Goal: Find contact information: Find contact information

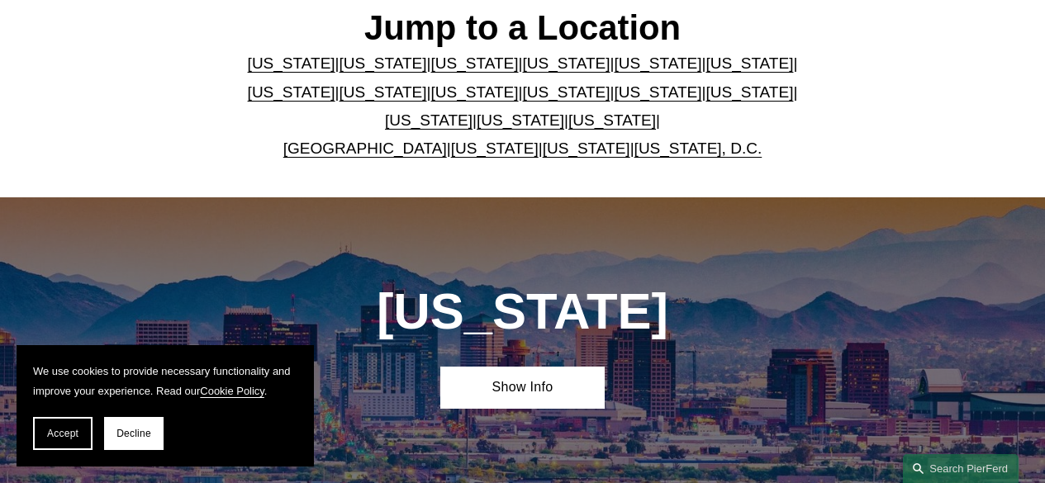
scroll to position [452, 0]
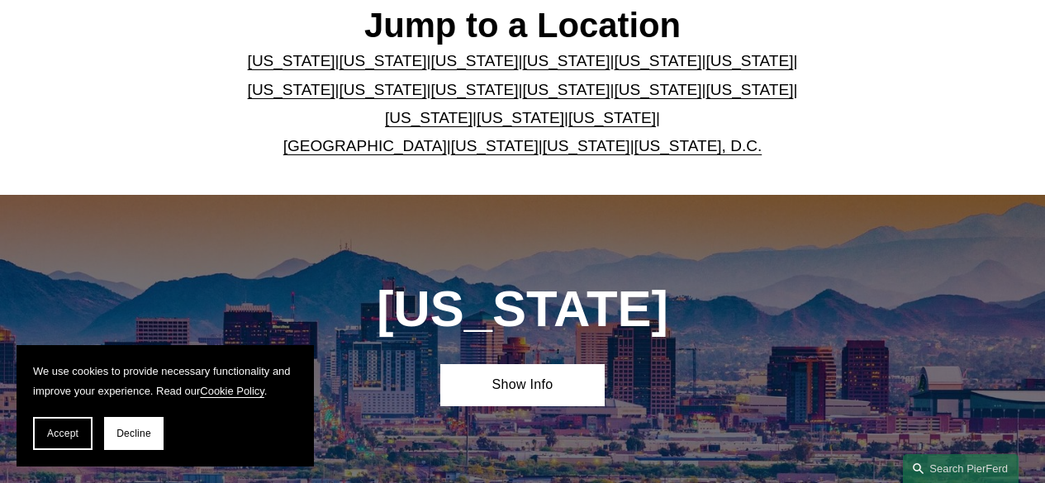
click at [614, 92] on link "[US_STATE]" at bounding box center [658, 89] width 88 height 17
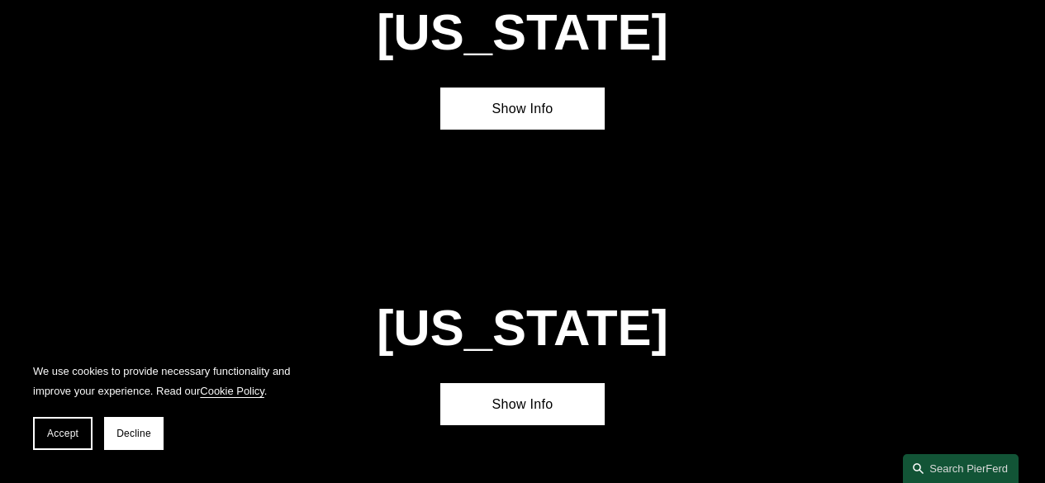
scroll to position [3643, 0]
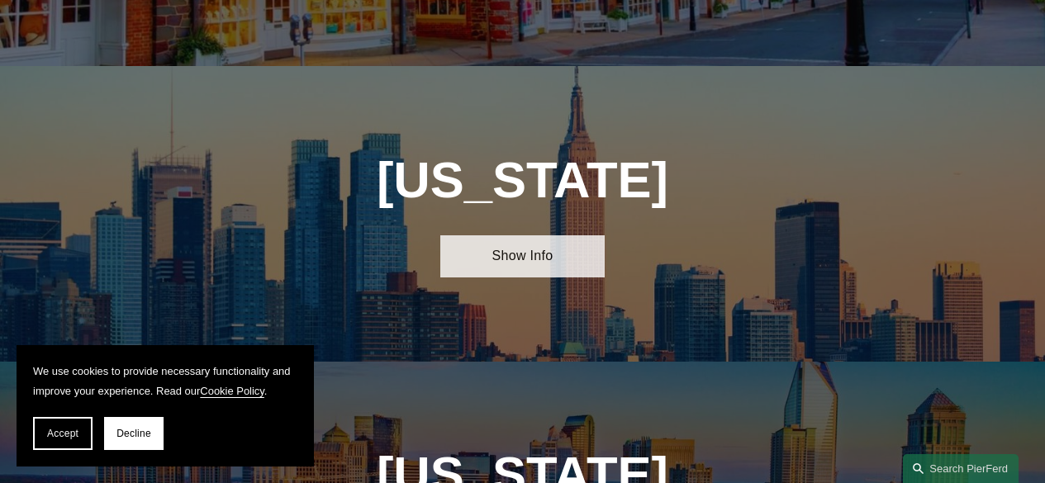
click at [516, 235] on link "Show Info" at bounding box center [522, 256] width 164 height 42
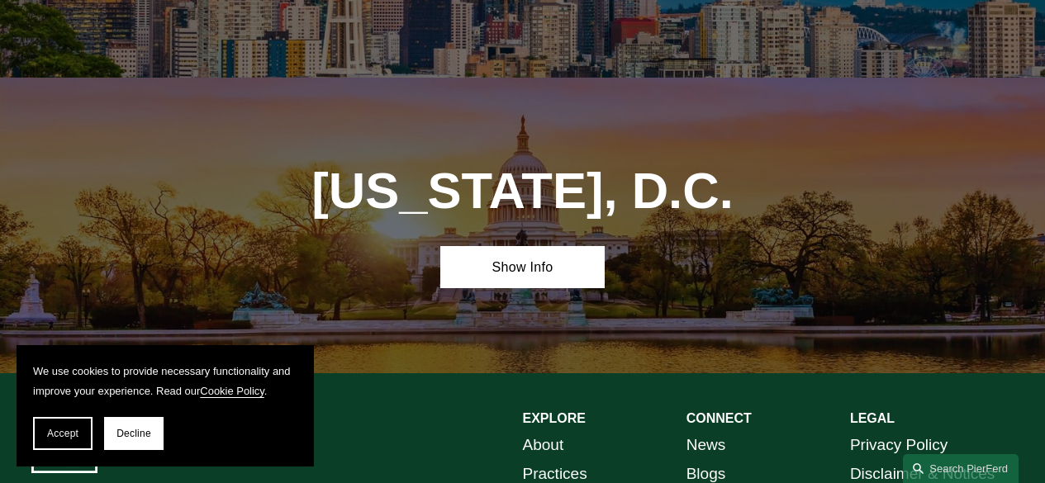
scroll to position [6484, 0]
click at [549, 459] on link "Practices" at bounding box center [555, 473] width 64 height 28
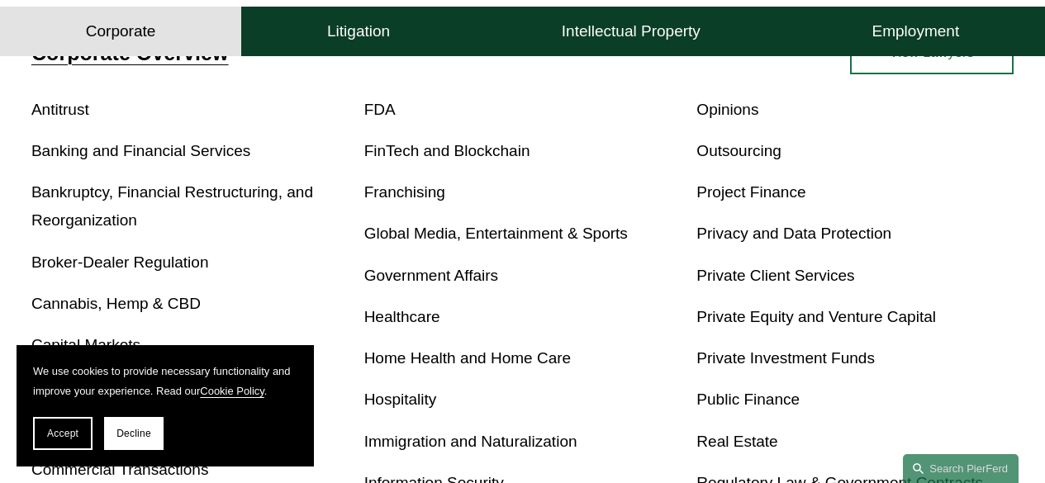
scroll to position [573, 0]
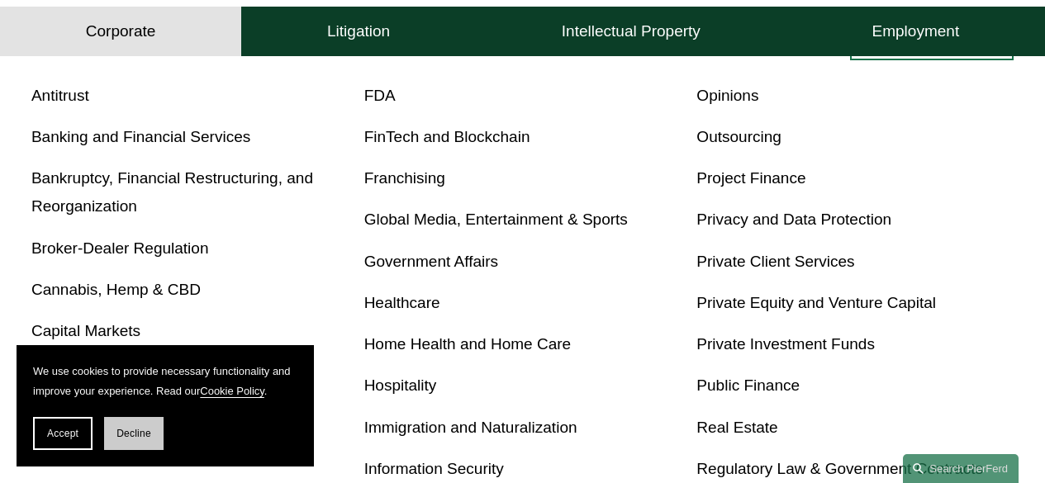
click at [135, 431] on span "Decline" at bounding box center [133, 434] width 35 height 12
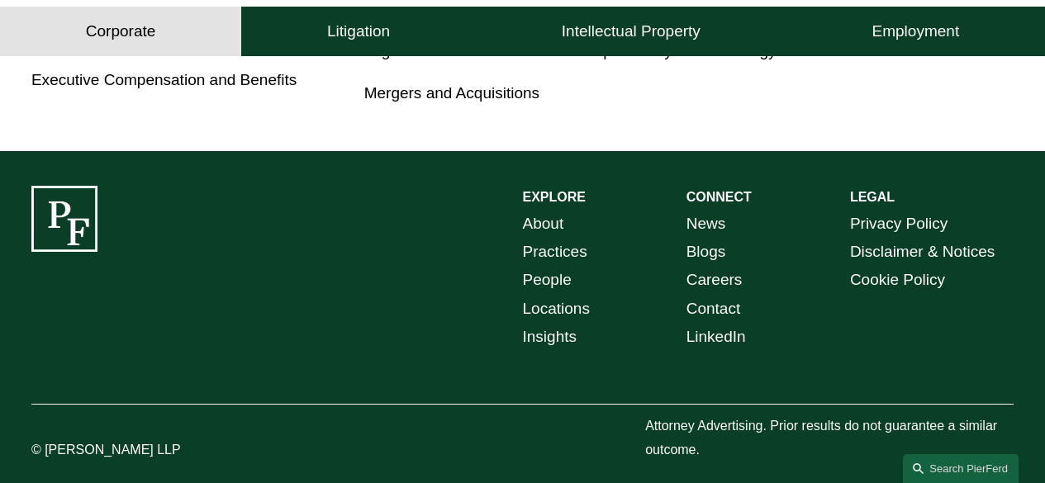
scroll to position [1199, 0]
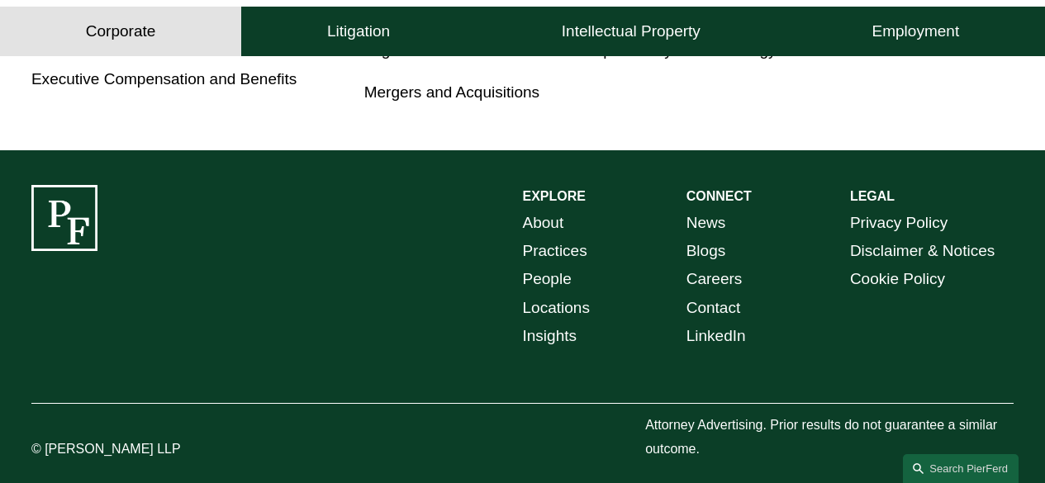
click at [731, 282] on link "Careers" at bounding box center [715, 279] width 56 height 28
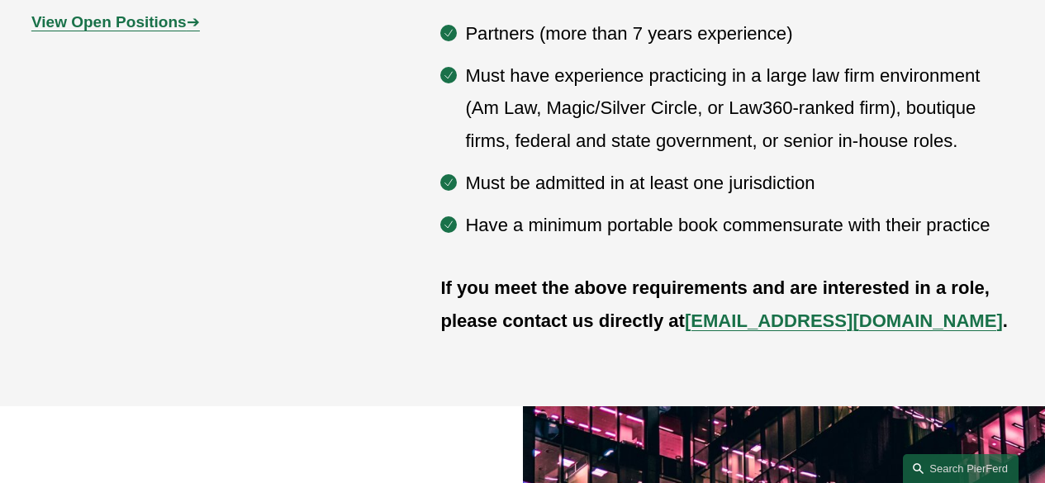
scroll to position [903, 0]
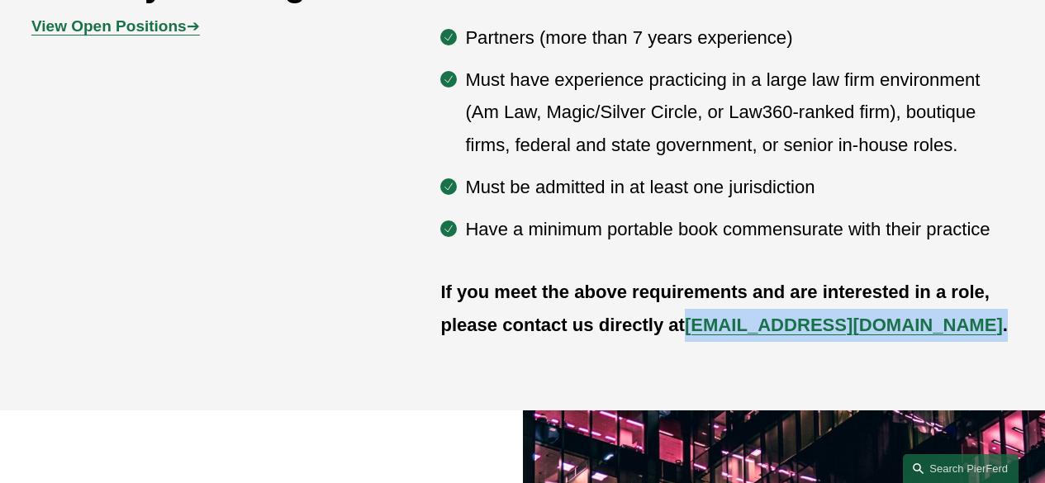
drag, startPoint x: 687, startPoint y: 333, endPoint x: 885, endPoint y: 334, distance: 198.3
click at [914, 333] on p "If you meet the above requirements and are interested in a role, please contact…" at bounding box center [726, 308] width 573 height 65
copy p "recruit@pierferd.com ."
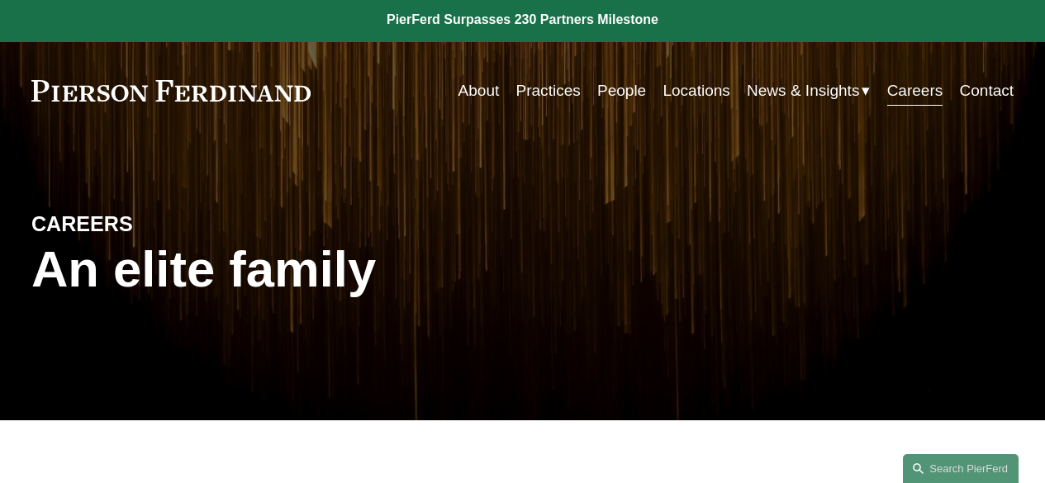
scroll to position [0, 0]
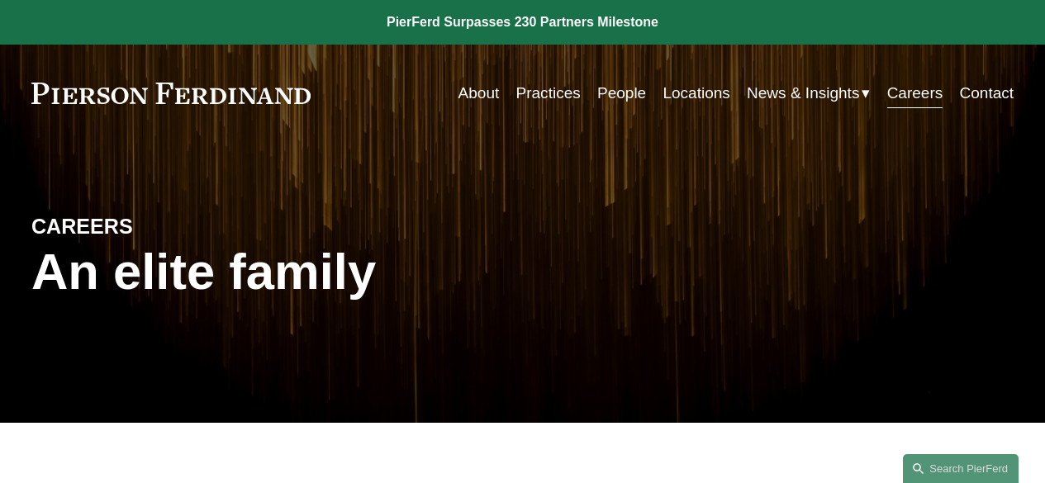
click at [1009, 89] on link "Contact" at bounding box center [987, 93] width 55 height 31
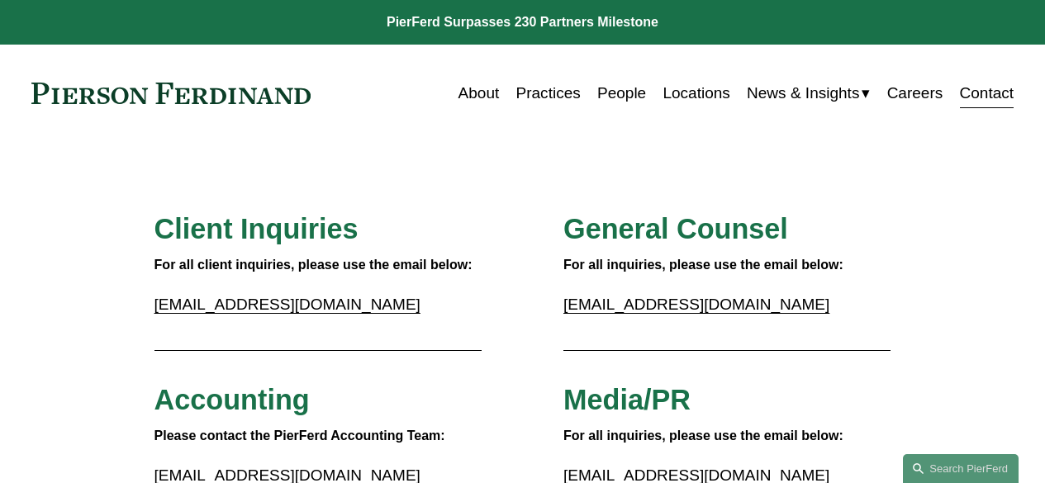
click at [687, 88] on link "Locations" at bounding box center [696, 93] width 67 height 31
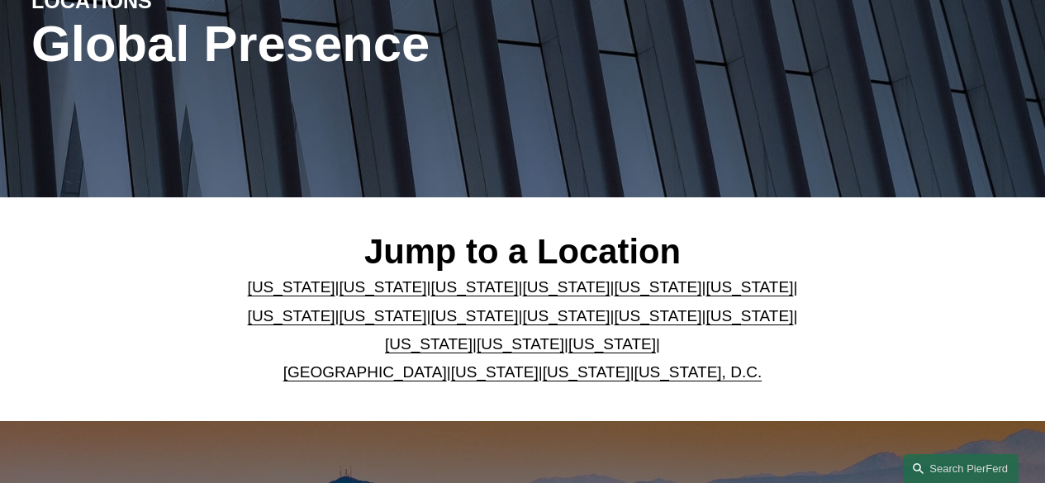
scroll to position [330, 0]
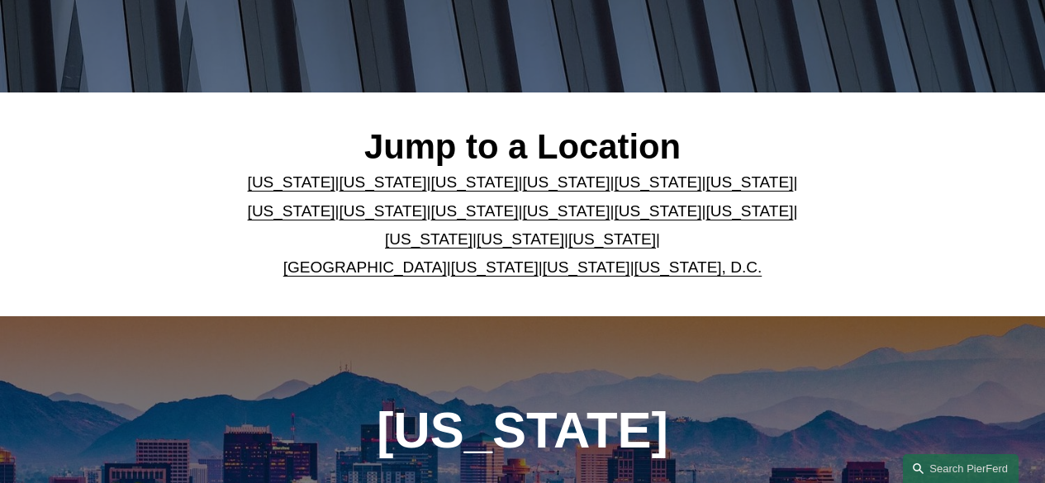
click at [523, 209] on link "[US_STATE]" at bounding box center [567, 210] width 88 height 17
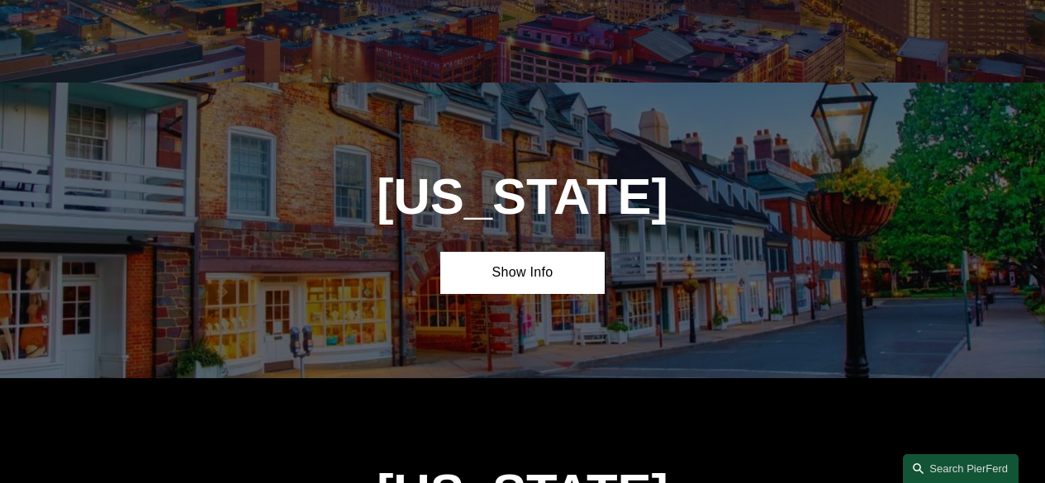
scroll to position [3344, 0]
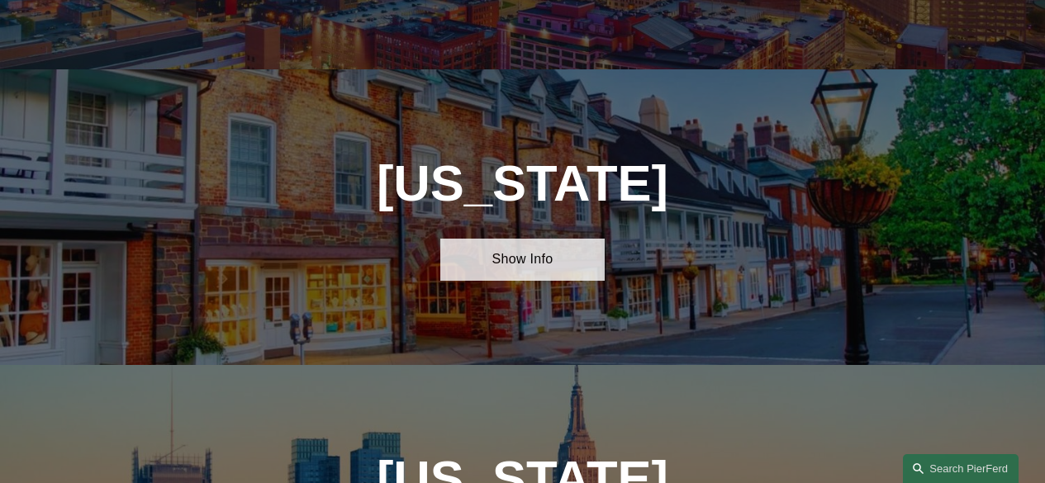
click at [497, 239] on link "Show Info" at bounding box center [522, 260] width 164 height 42
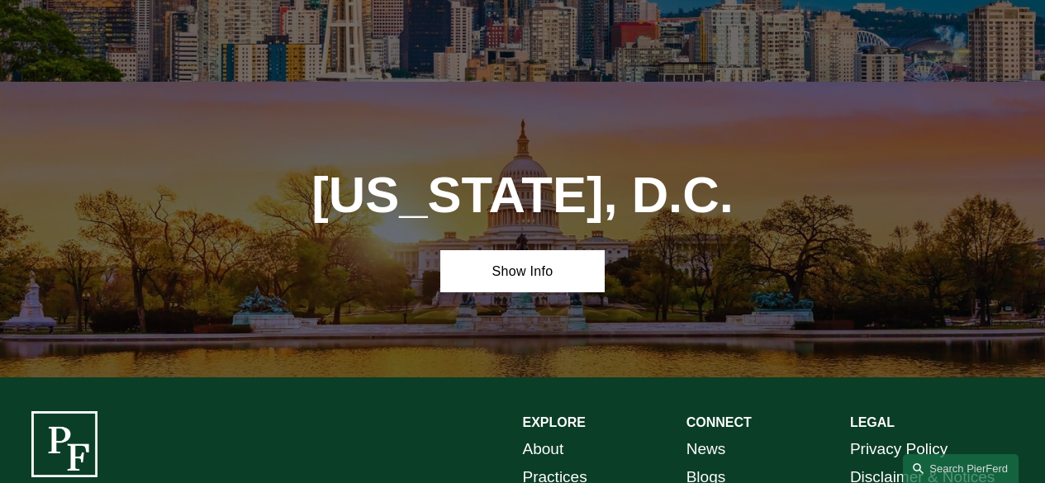
scroll to position [6440, 0]
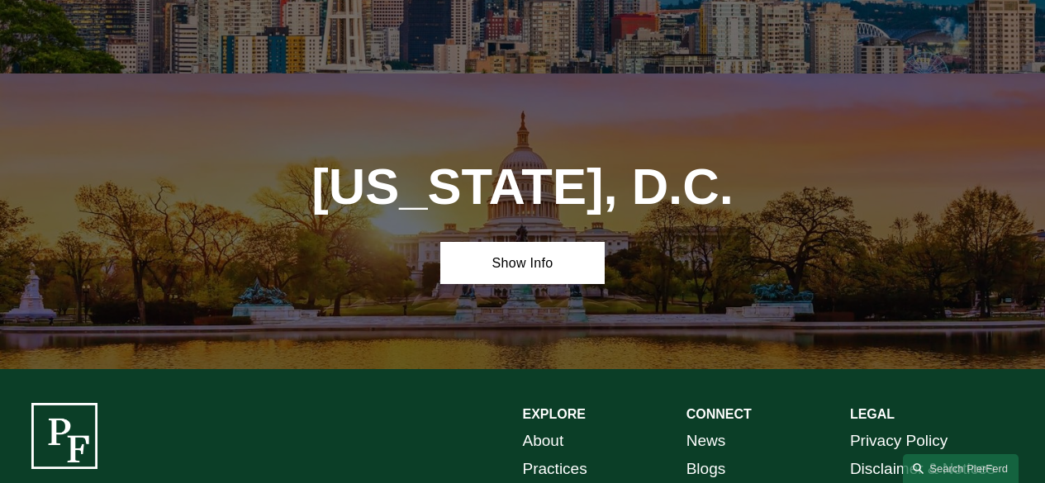
drag, startPoint x: 47, startPoint y: 437, endPoint x: 152, endPoint y: 435, distance: 105.0
copy p "[PERSON_NAME]"
